Goal: Task Accomplishment & Management: Manage account settings

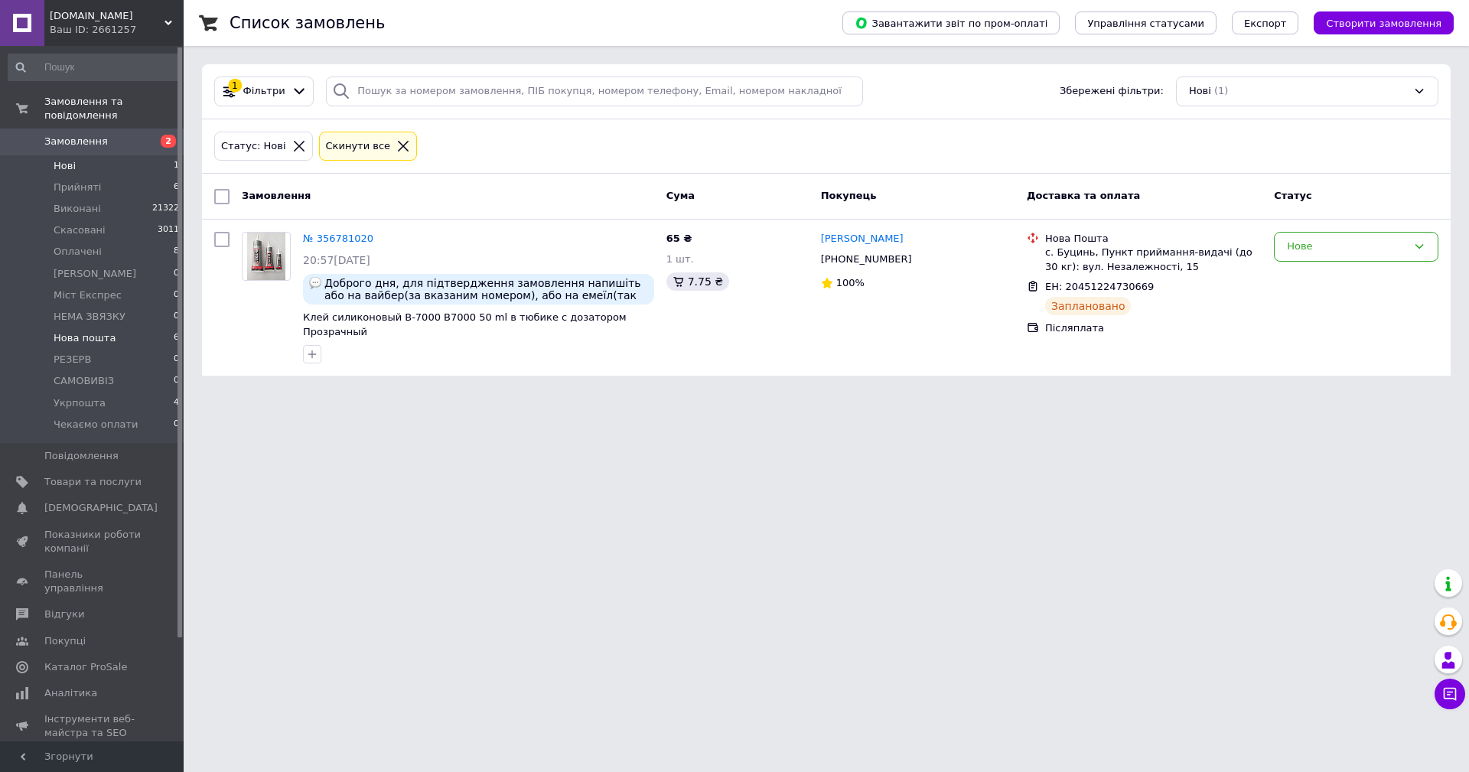
click at [117, 327] on li "Нова пошта 6" at bounding box center [94, 337] width 188 height 21
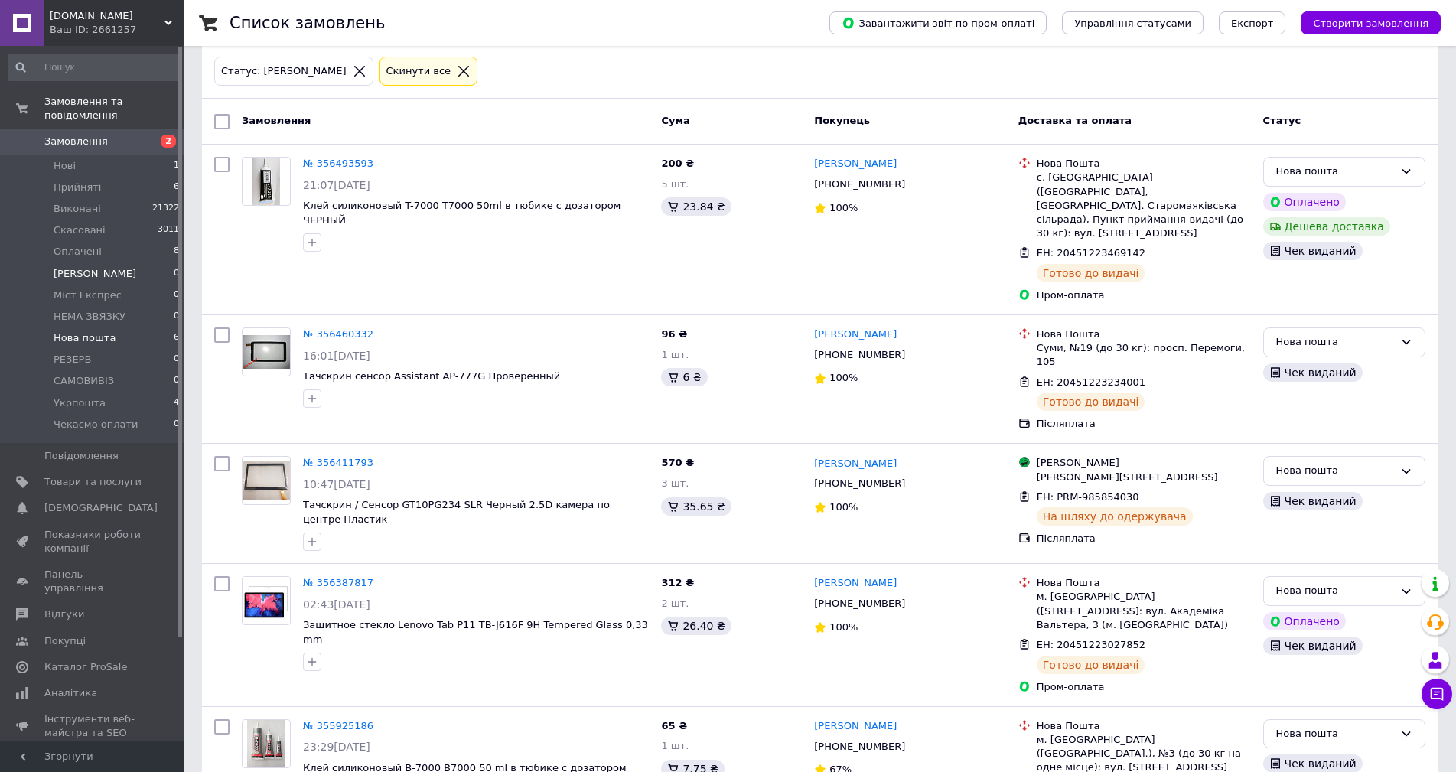
scroll to position [48, 0]
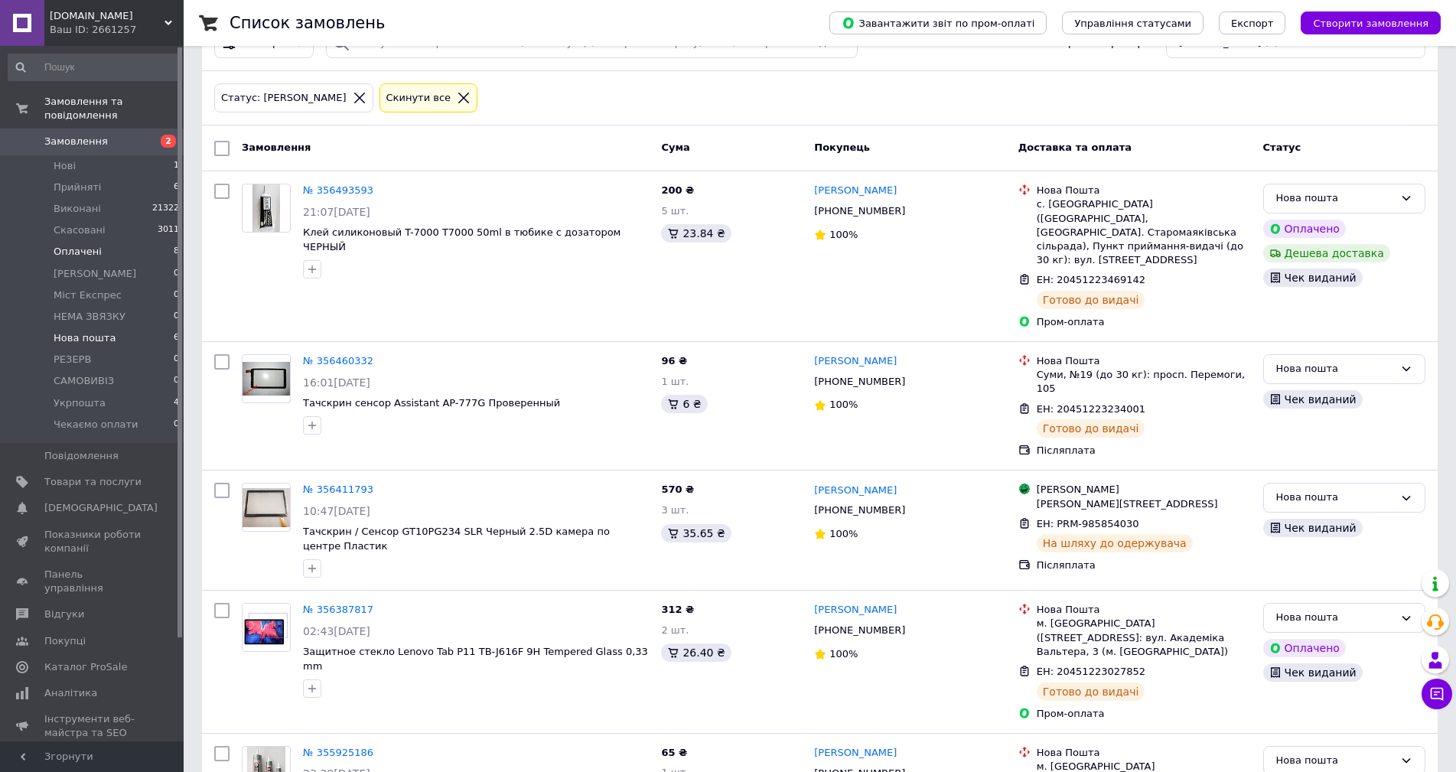
click at [137, 241] on li "Оплачені 8" at bounding box center [94, 251] width 188 height 21
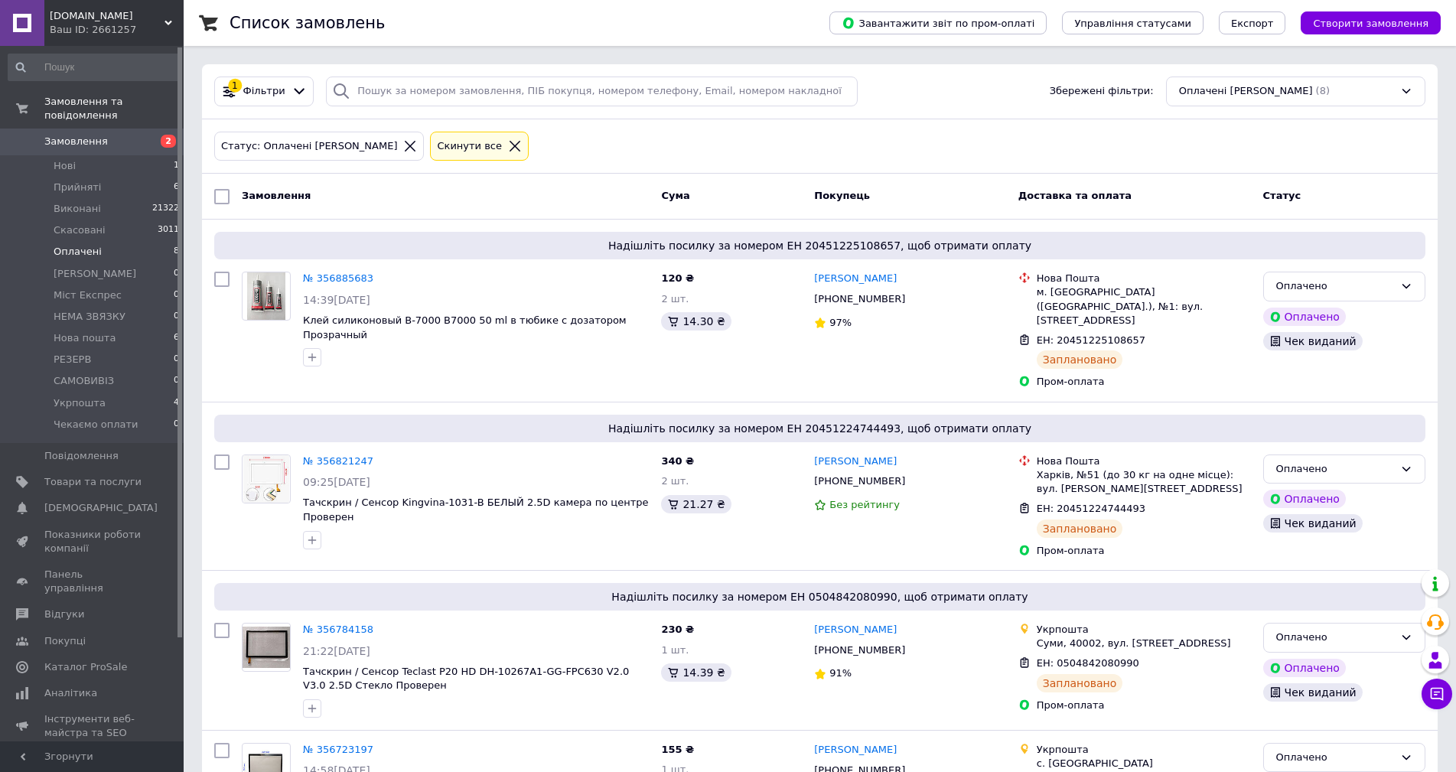
click at [143, 241] on li "Оплачені 8" at bounding box center [94, 251] width 188 height 21
click at [150, 177] on li "Прийняті 6" at bounding box center [94, 187] width 188 height 21
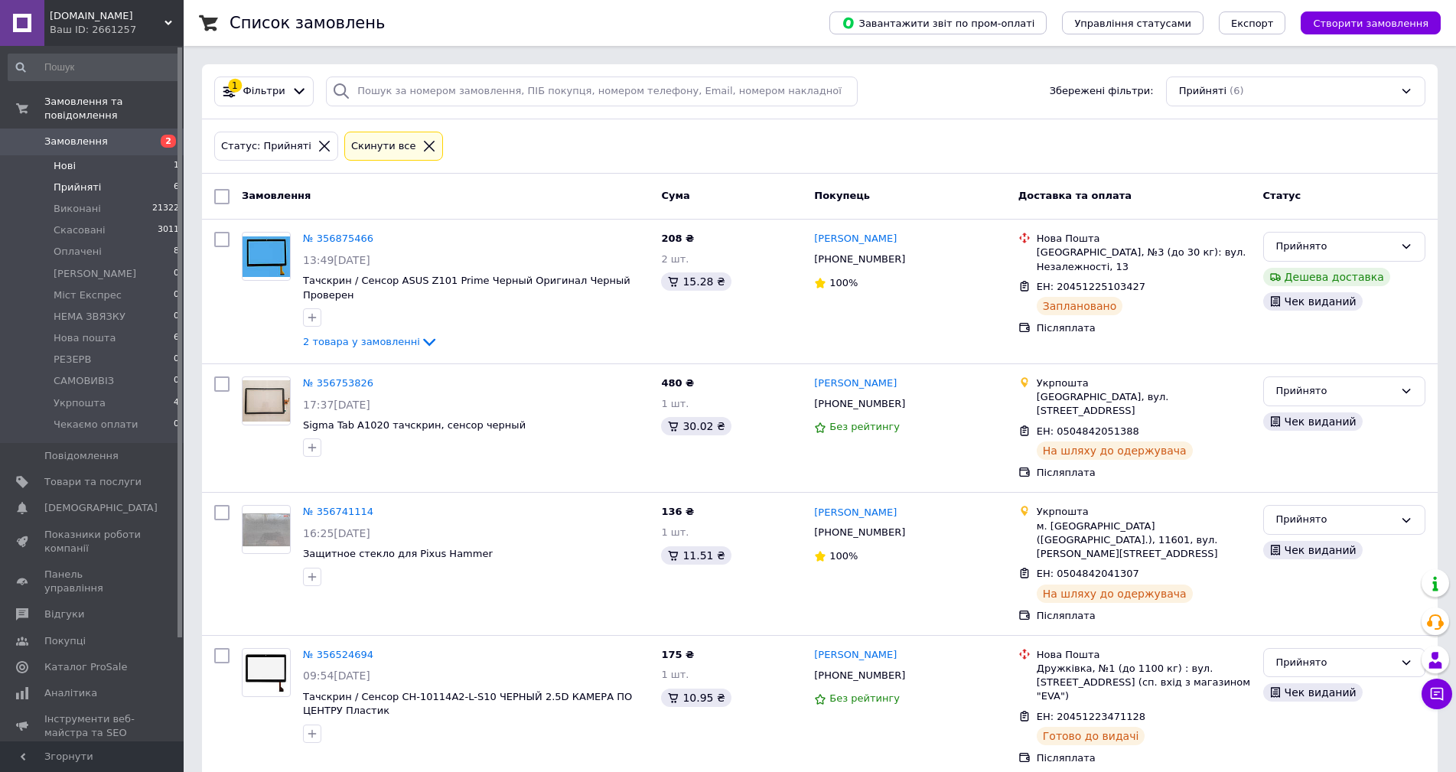
click at [127, 155] on li "Нові 1" at bounding box center [94, 165] width 188 height 21
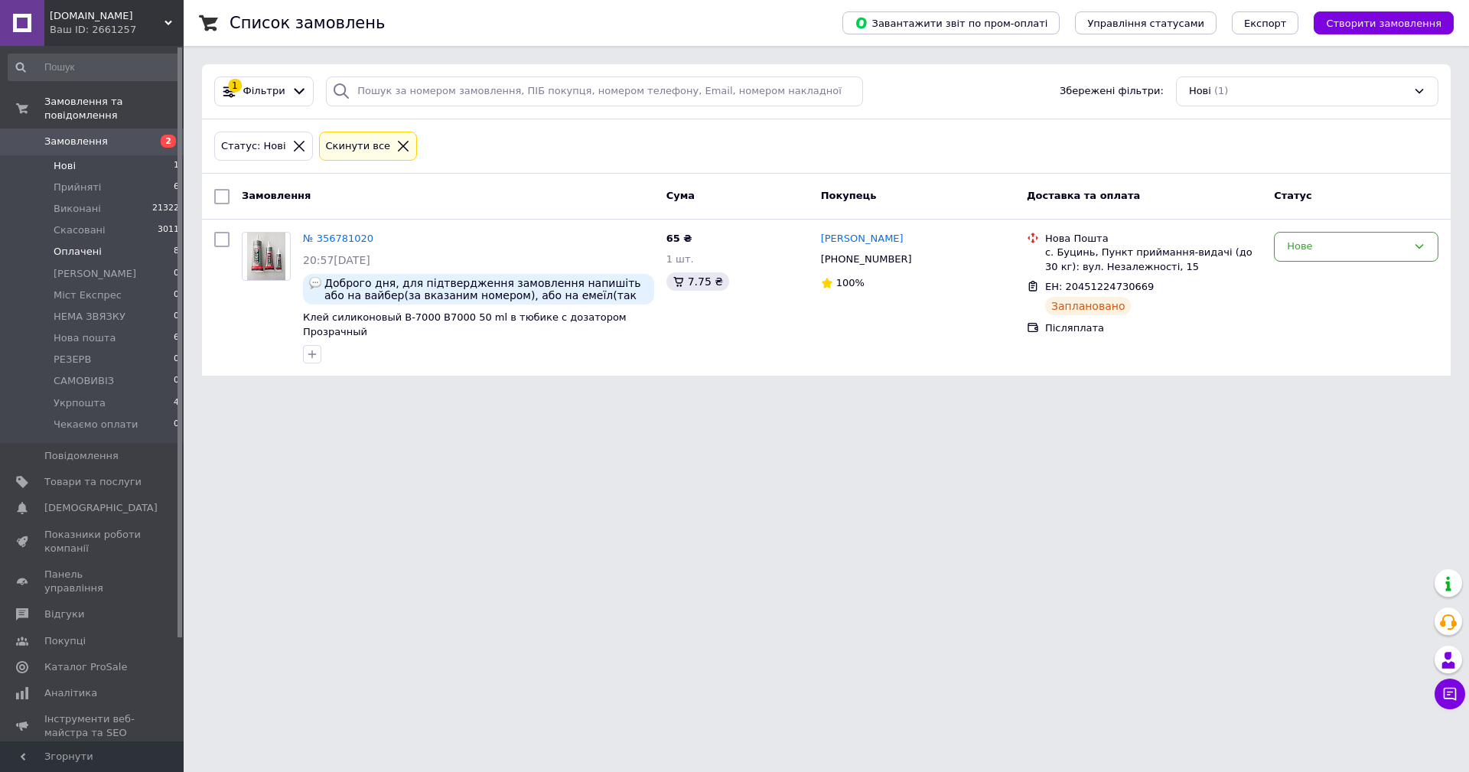
click at [116, 247] on li "Оплачені 8" at bounding box center [94, 251] width 188 height 21
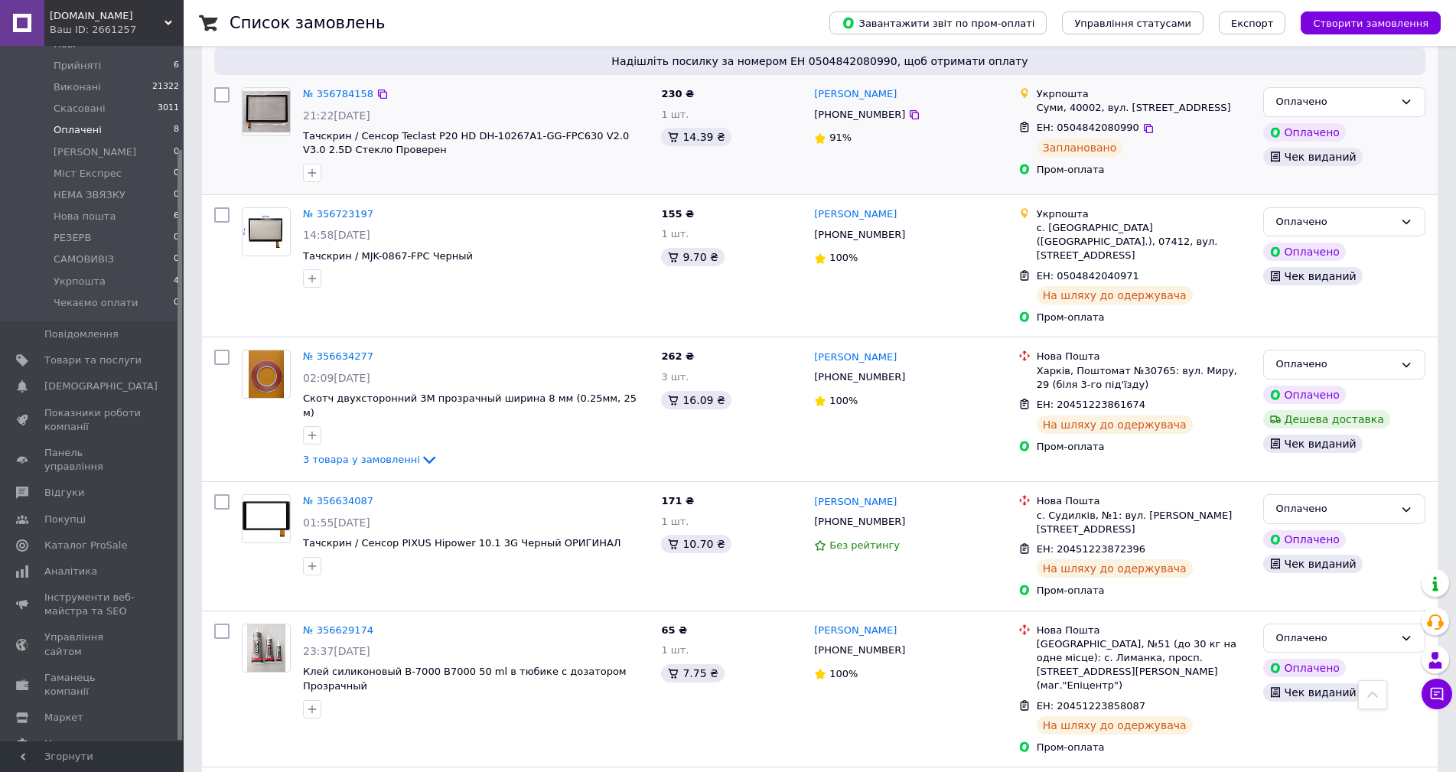
scroll to position [609, 0]
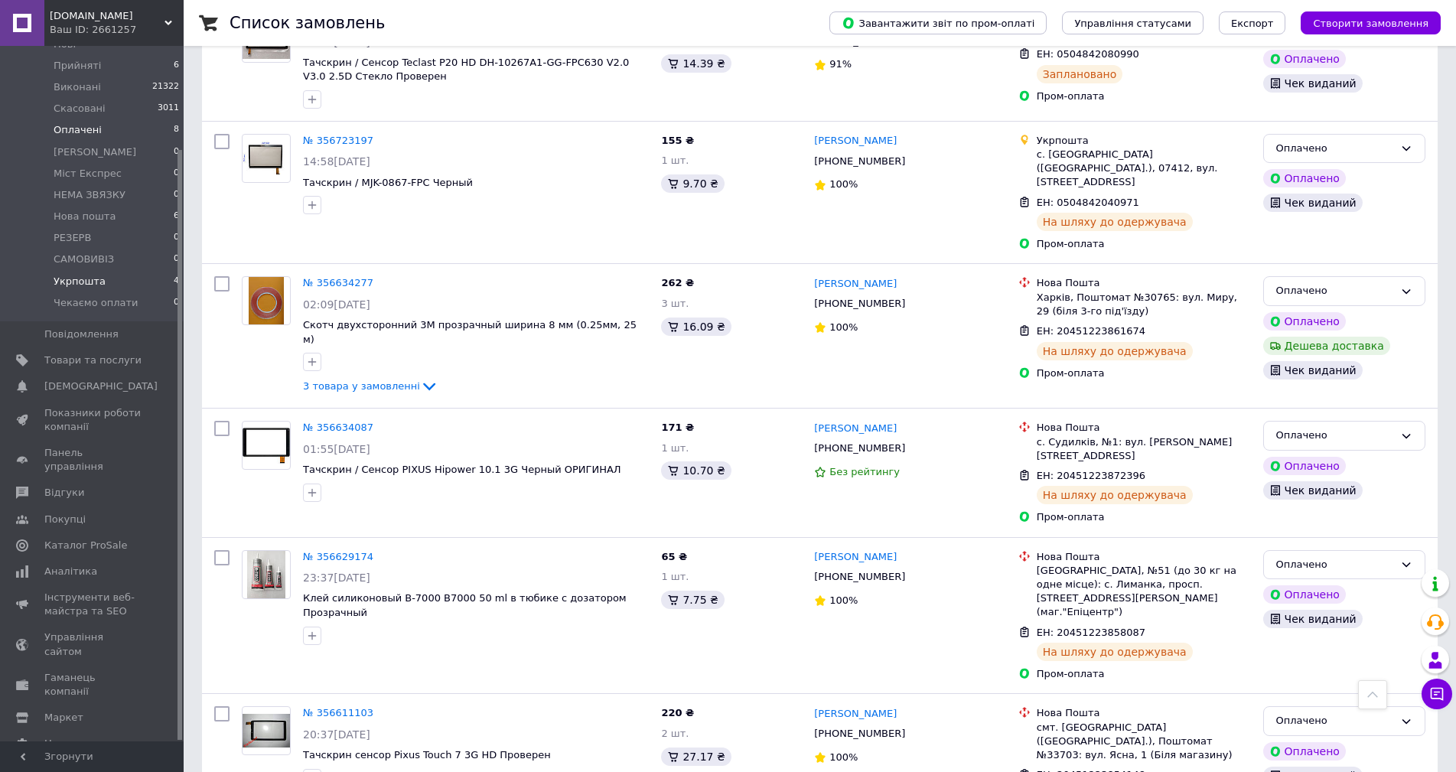
click at [116, 271] on li "Укрпошта 4" at bounding box center [94, 281] width 188 height 21
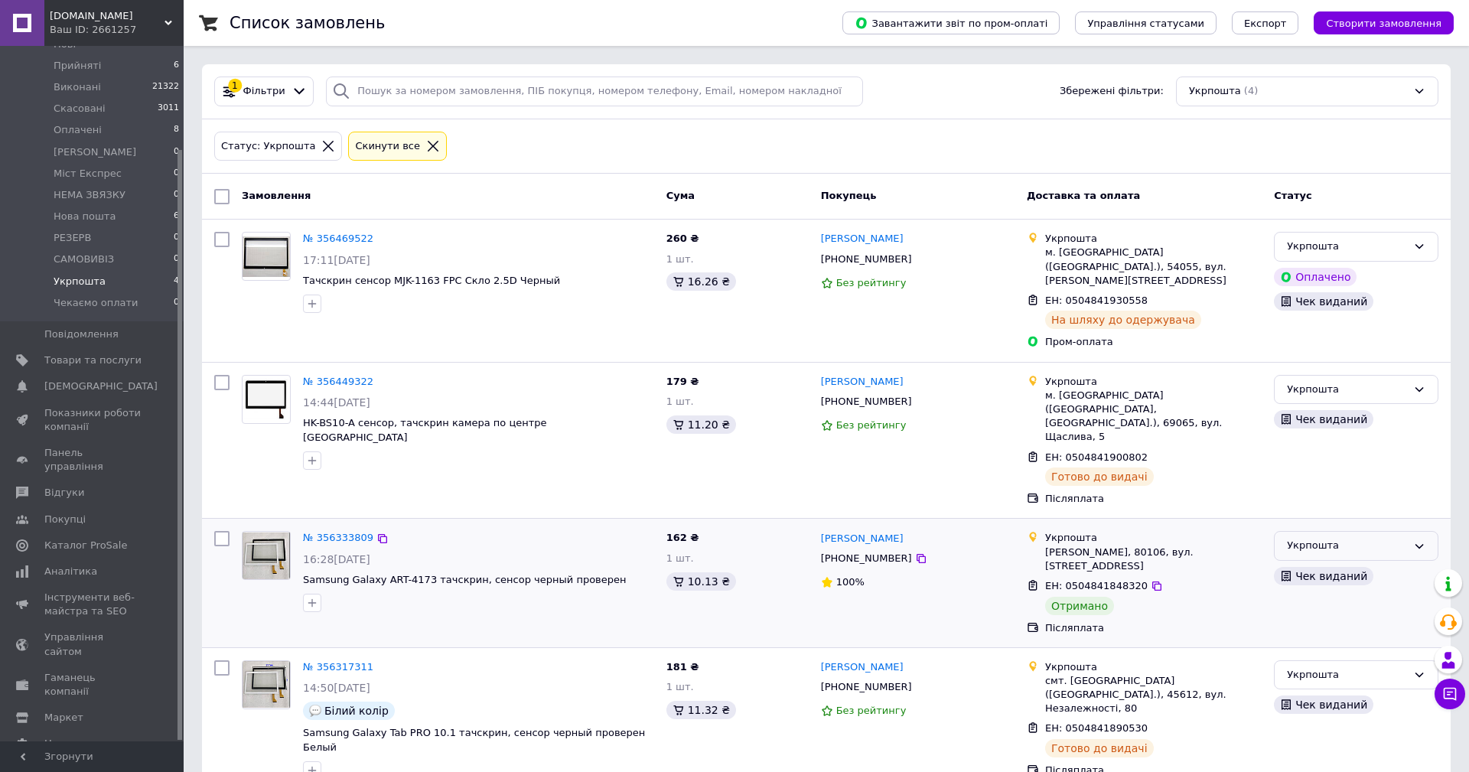
click at [1321, 538] on div "Укрпошта" at bounding box center [1347, 546] width 120 height 16
click at [1314, 592] on li "Виконано" at bounding box center [1356, 606] width 163 height 28
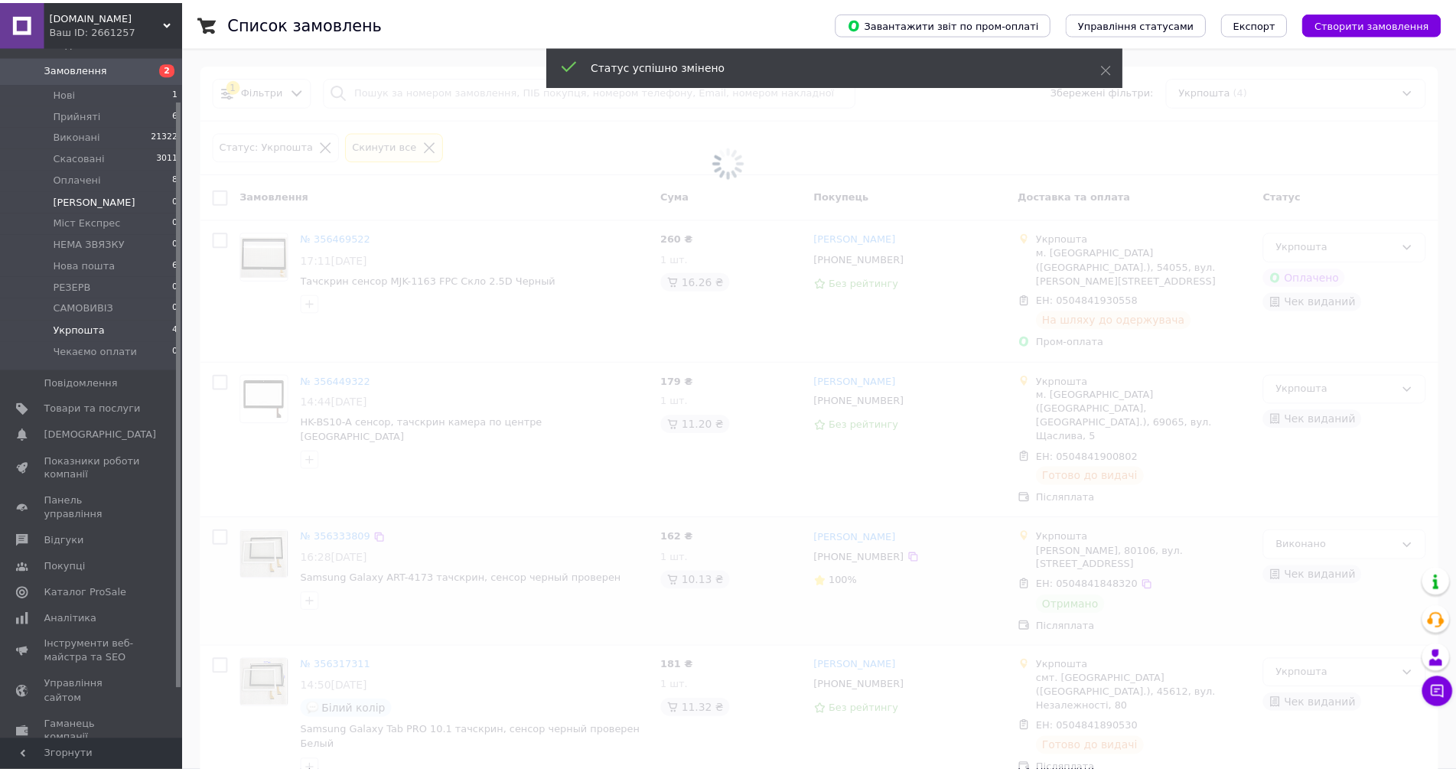
scroll to position [45, 0]
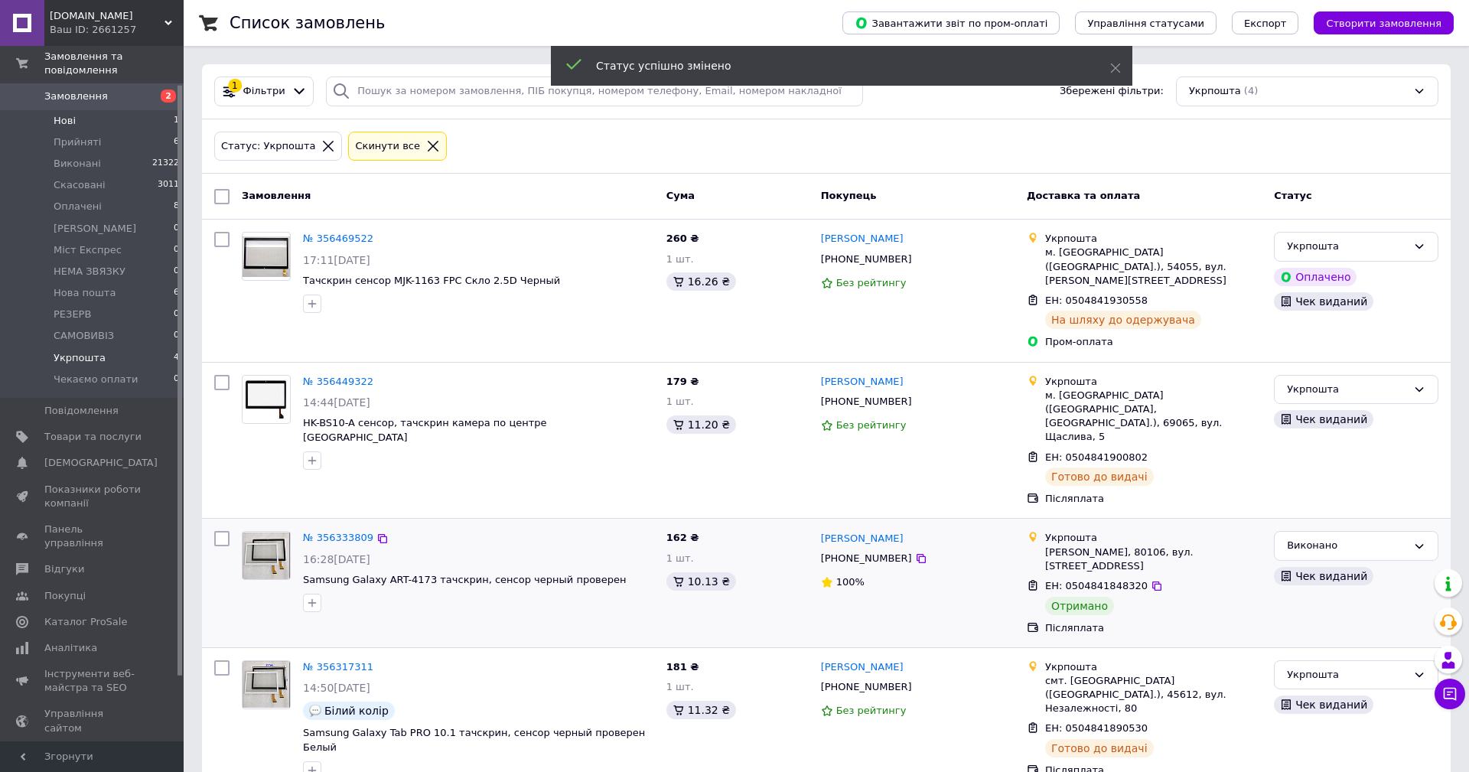
click at [93, 110] on li "Нові 1" at bounding box center [94, 120] width 188 height 21
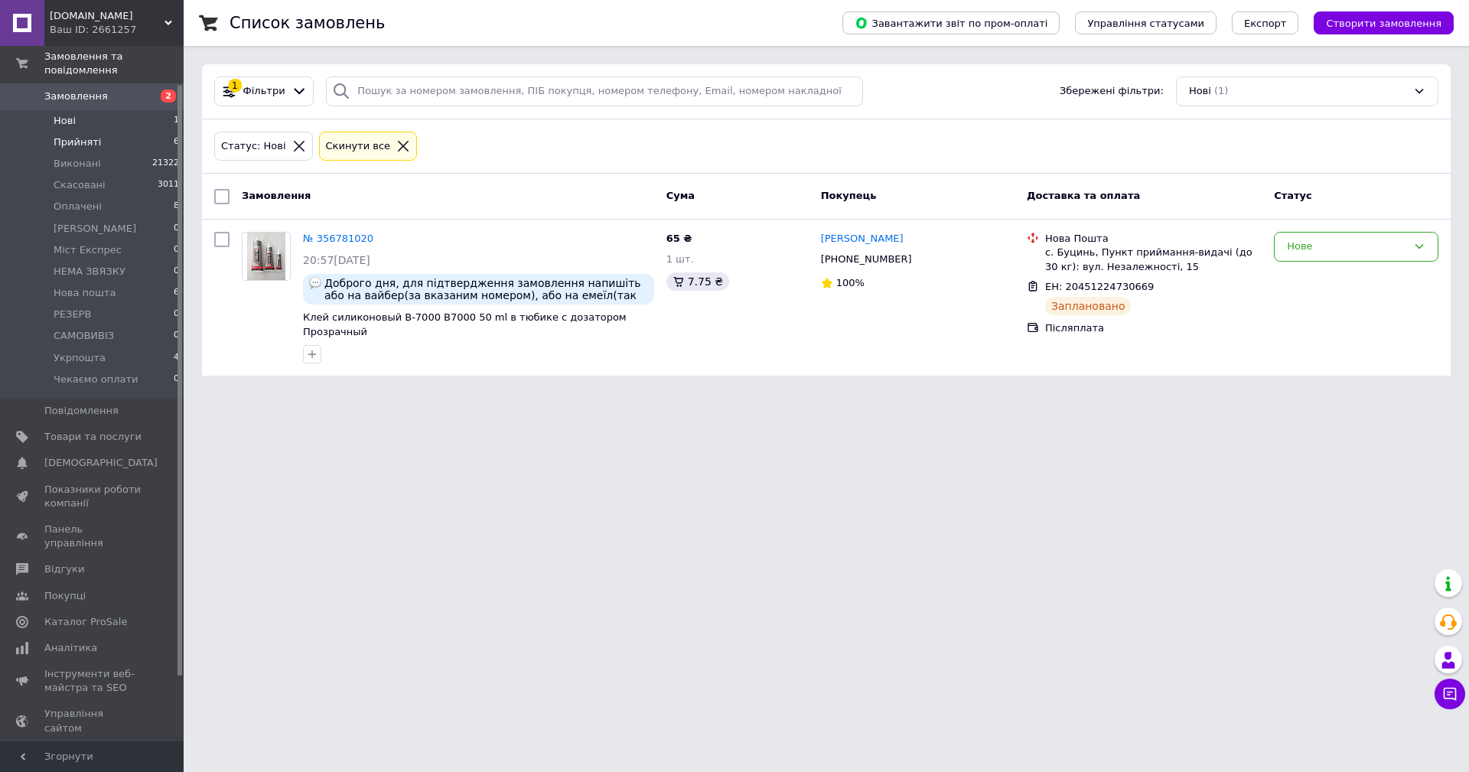
click at [103, 133] on li "Прийняті 6" at bounding box center [94, 142] width 188 height 21
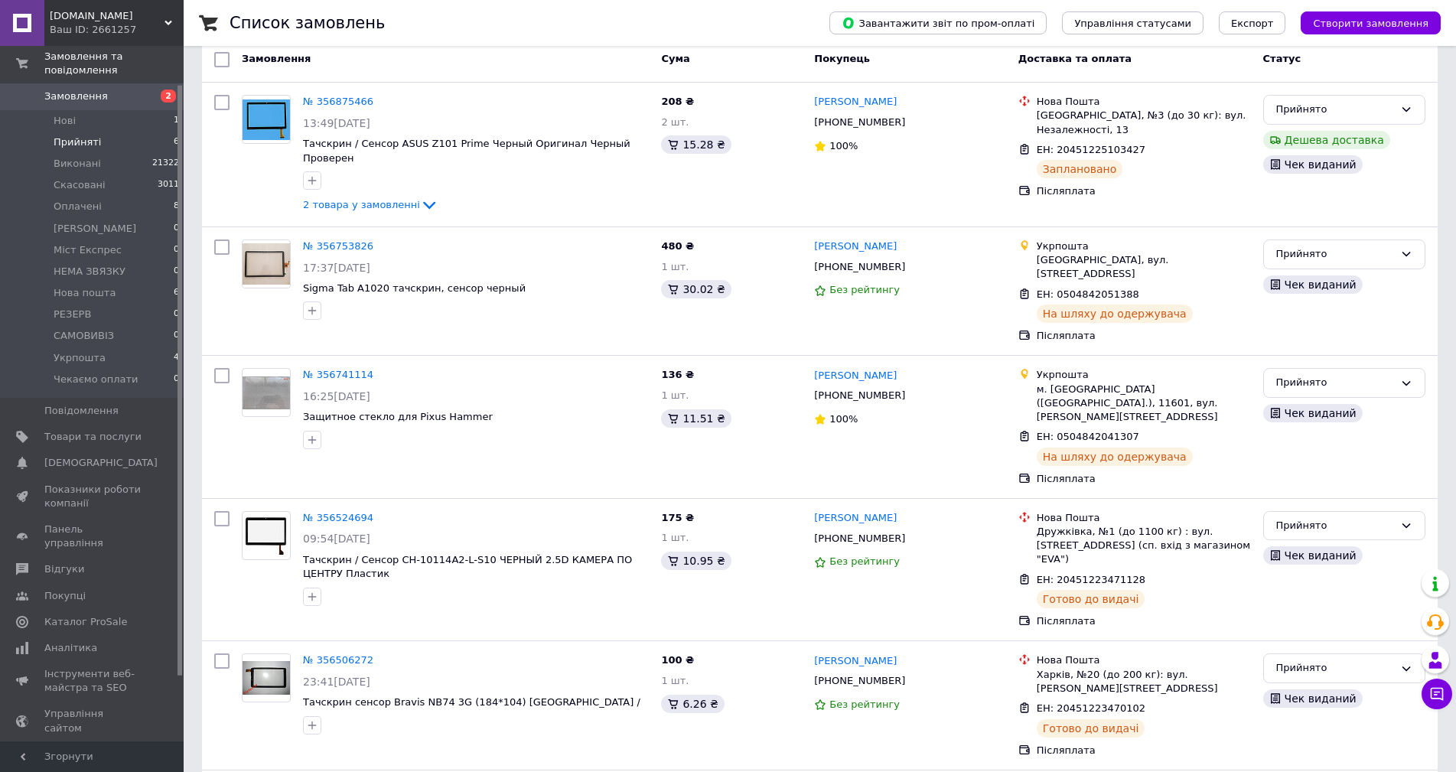
scroll to position [44, 0]
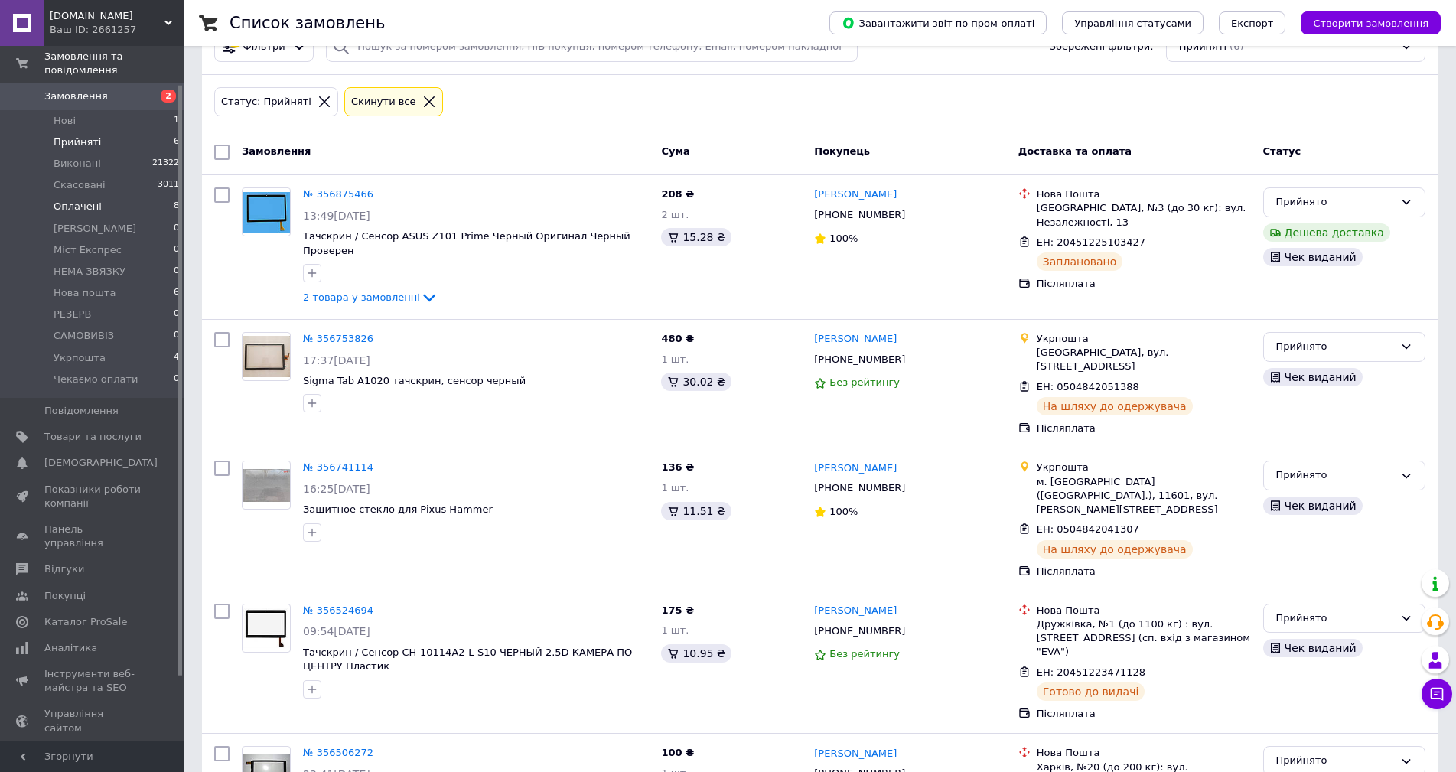
click at [140, 196] on li "Оплачені 8" at bounding box center [94, 206] width 188 height 21
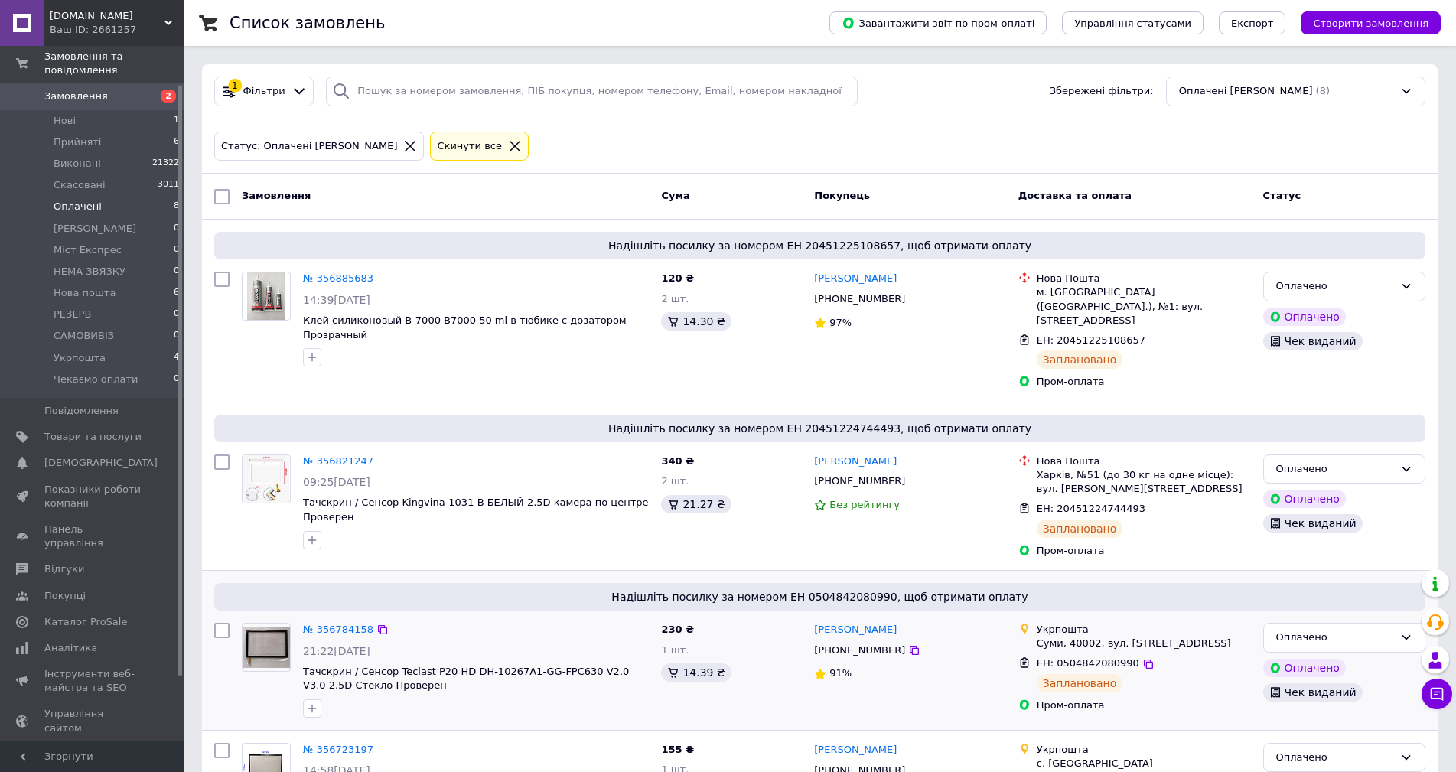
scroll to position [77, 0]
